Goal: Task Accomplishment & Management: Manage account settings

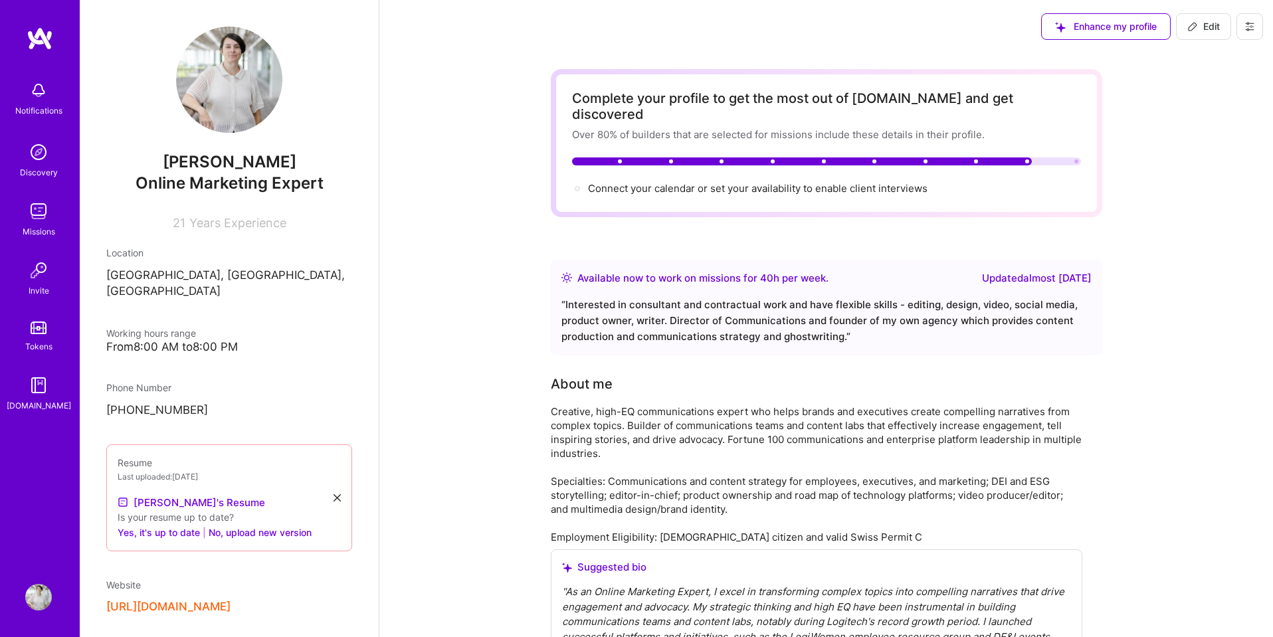
click at [1255, 27] on button at bounding box center [1249, 26] width 27 height 27
click at [1196, 55] on button "Settings" at bounding box center [1213, 57] width 100 height 34
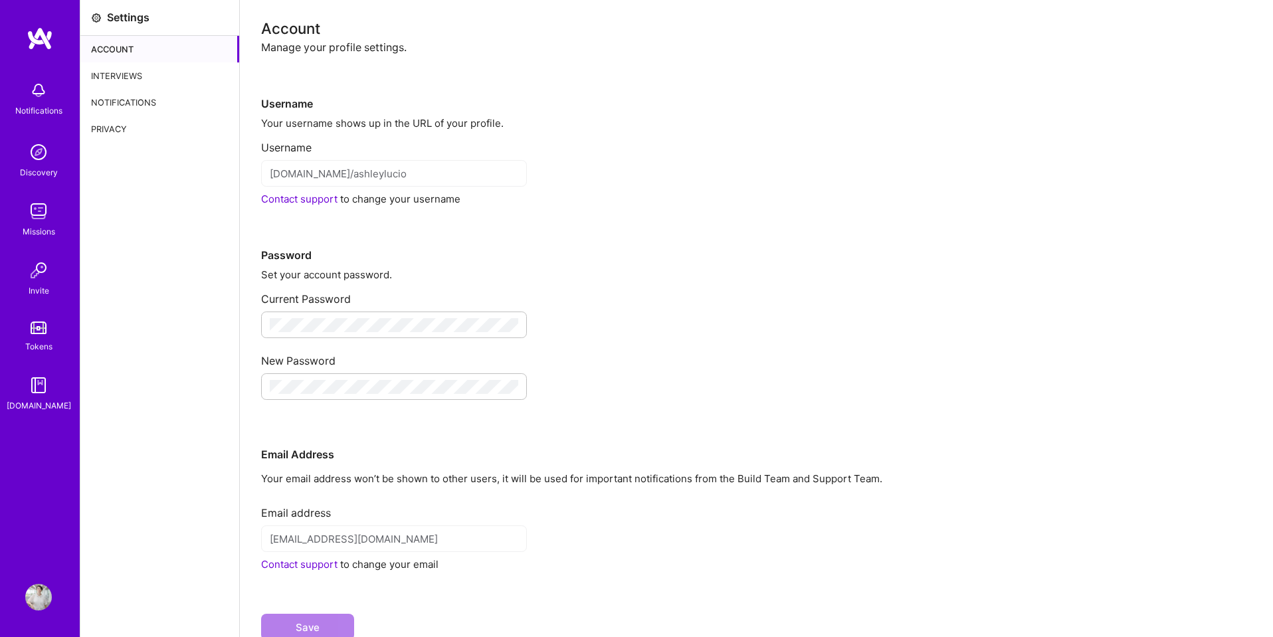
click at [102, 77] on div "Interviews" at bounding box center [159, 75] width 159 height 27
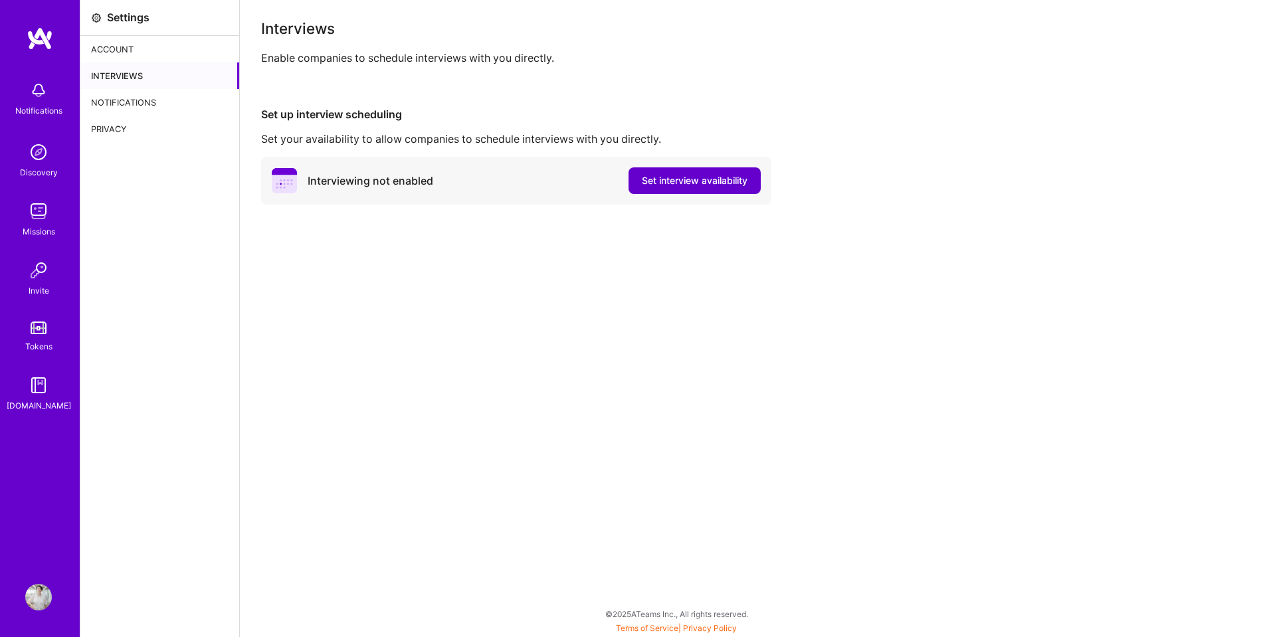
click at [721, 179] on span "Set interview availability" at bounding box center [695, 180] width 106 height 13
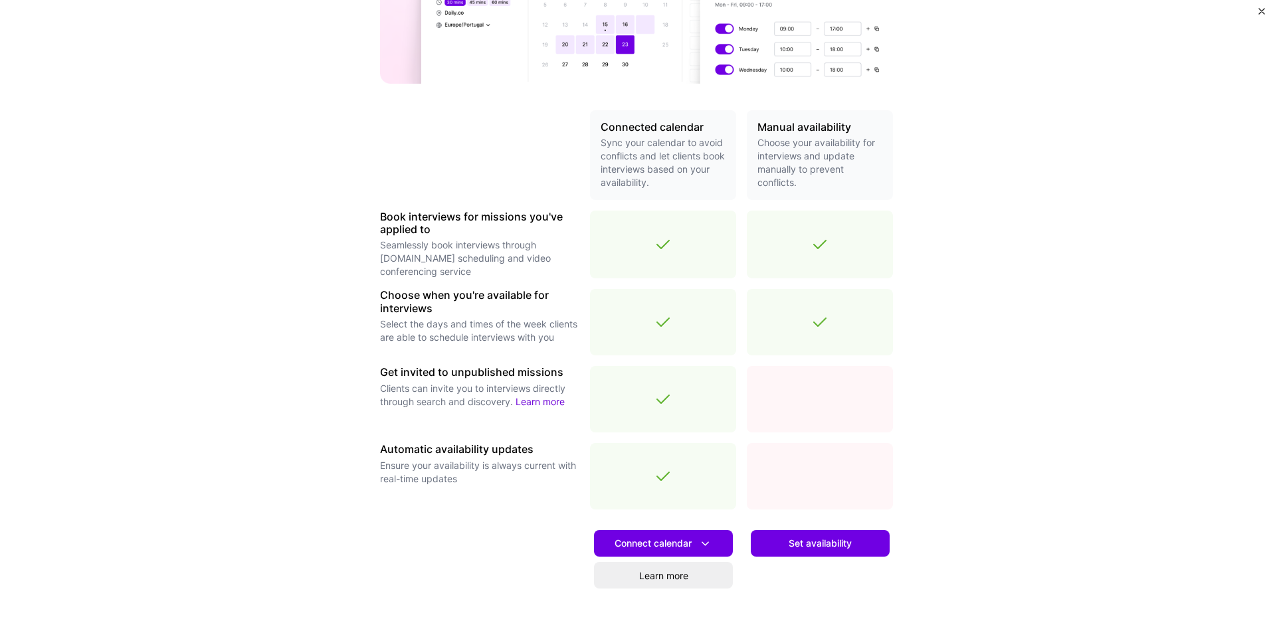
scroll to position [294, 0]
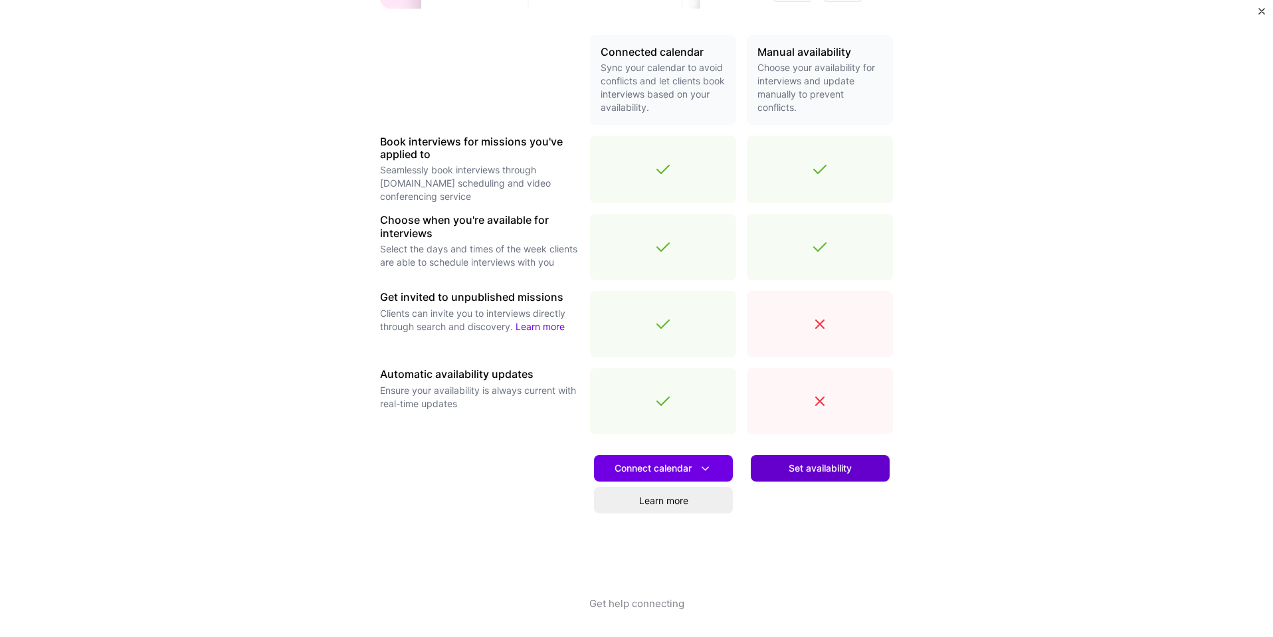
click at [831, 474] on span "Set availability" at bounding box center [819, 468] width 63 height 13
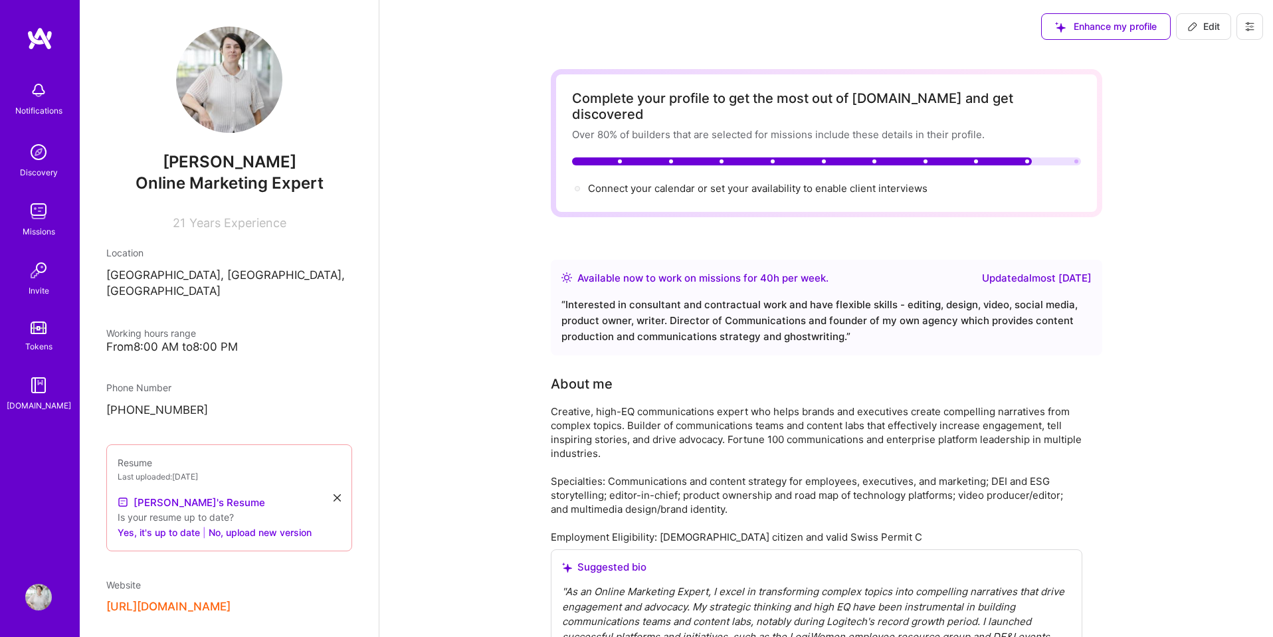
click at [1252, 35] on button at bounding box center [1249, 26] width 27 height 27
click at [1194, 52] on button "Settings" at bounding box center [1213, 57] width 100 height 34
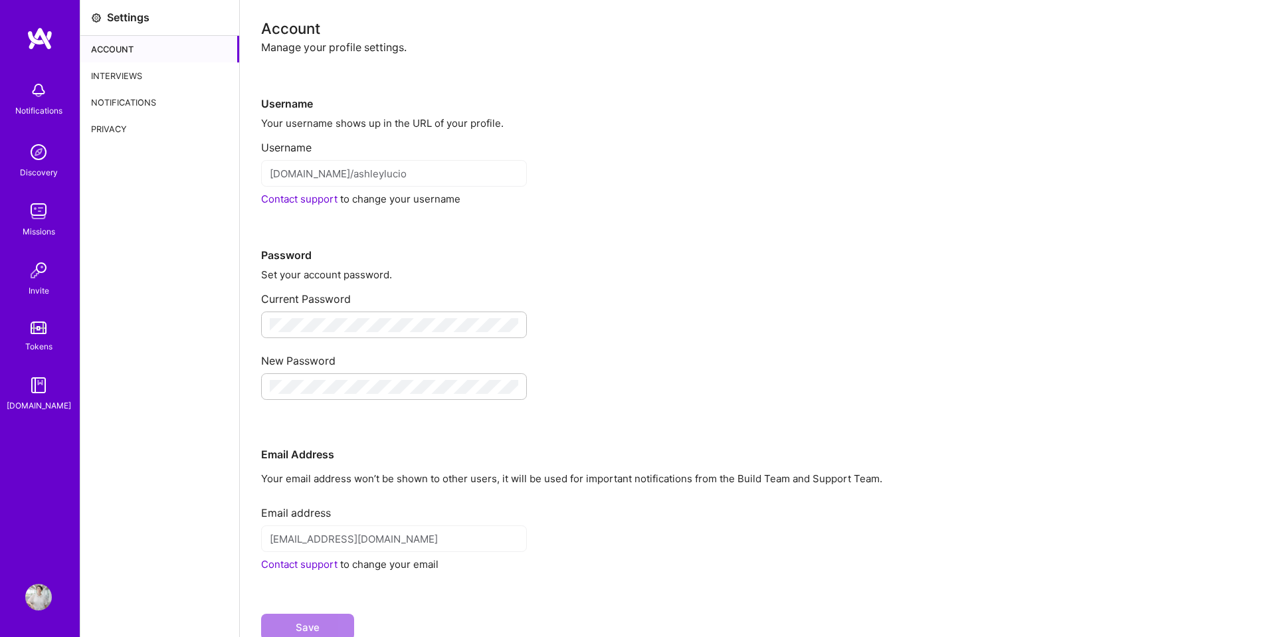
click at [108, 81] on div "Interviews" at bounding box center [159, 75] width 159 height 27
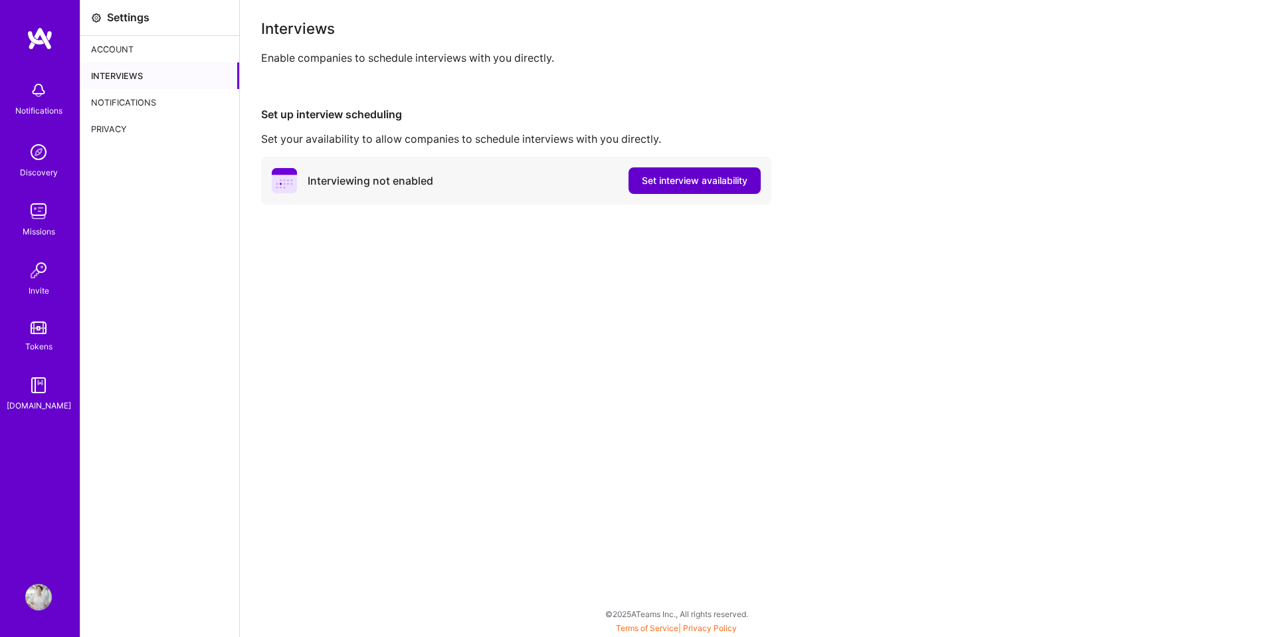
click at [727, 185] on span "Set interview availability" at bounding box center [695, 180] width 106 height 13
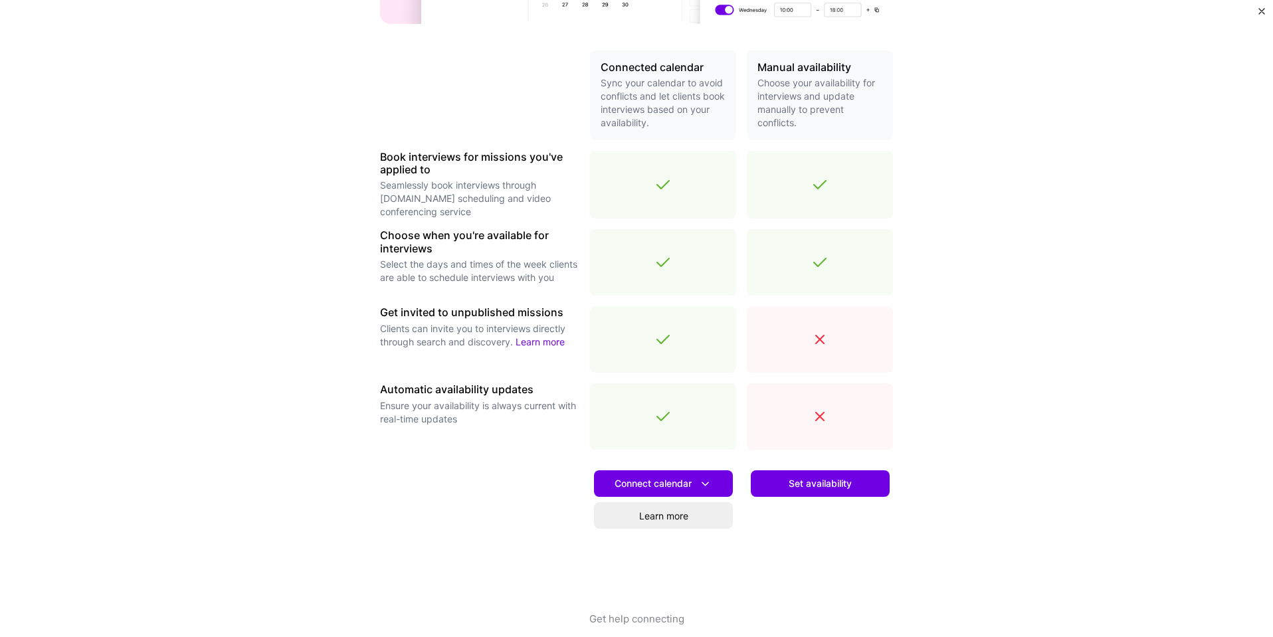
scroll to position [278, 0]
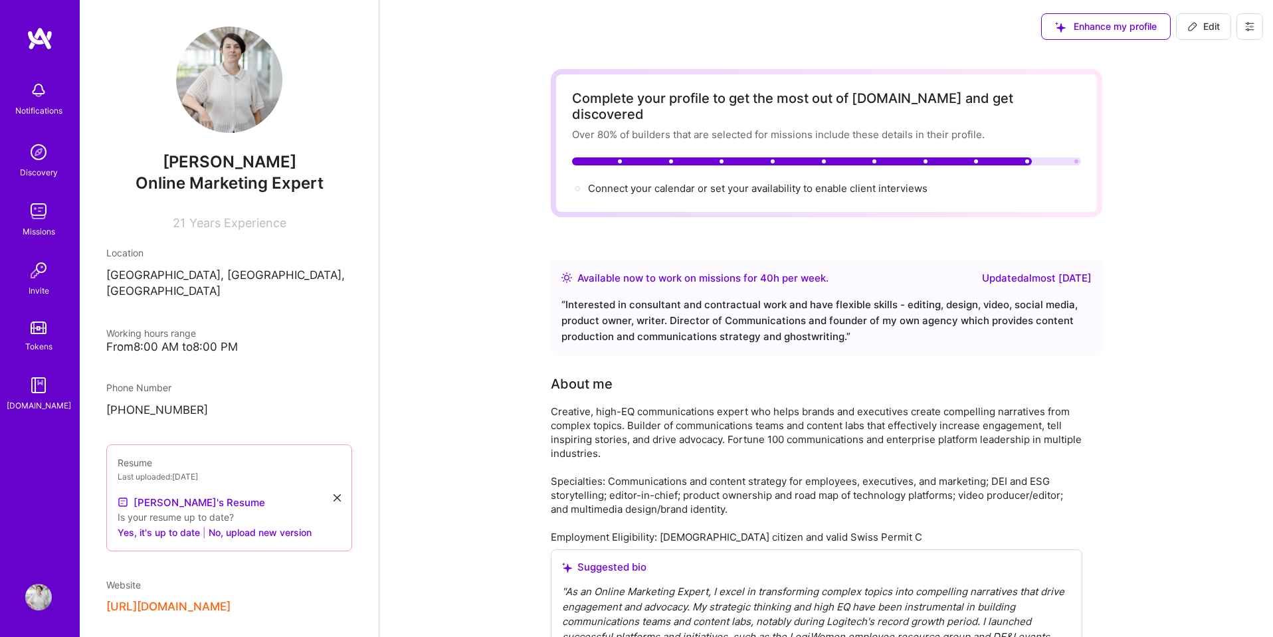
click at [1244, 25] on icon at bounding box center [1249, 26] width 11 height 11
click at [1193, 53] on button "Settings" at bounding box center [1213, 57] width 100 height 34
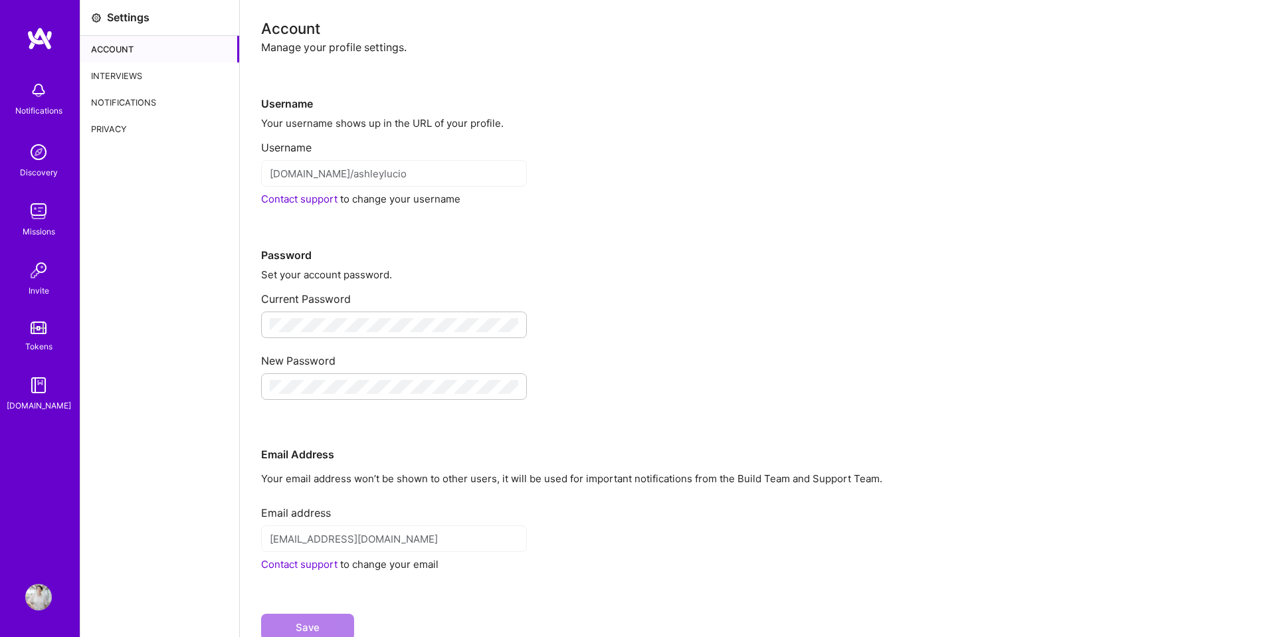
click at [125, 81] on div "Interviews" at bounding box center [159, 75] width 159 height 27
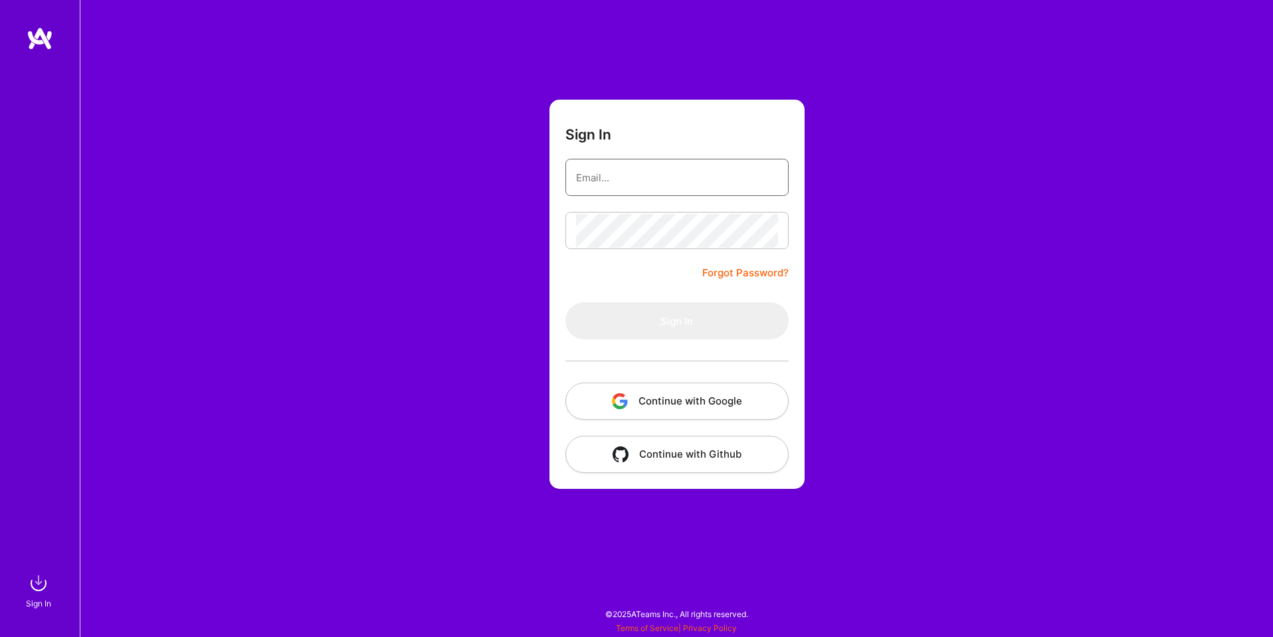
type input "sarahjanemills@gmail.com"
click at [658, 405] on button "Continue with Google" at bounding box center [676, 401] width 223 height 37
